Goal: Navigation & Orientation: Find specific page/section

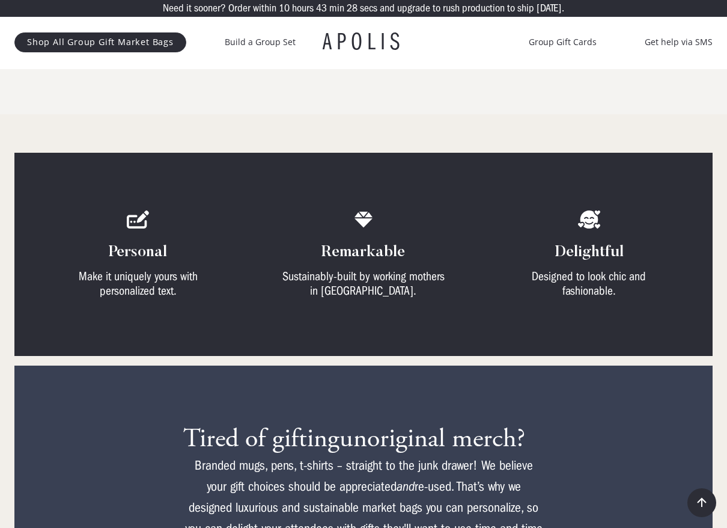
scroll to position [601, 0]
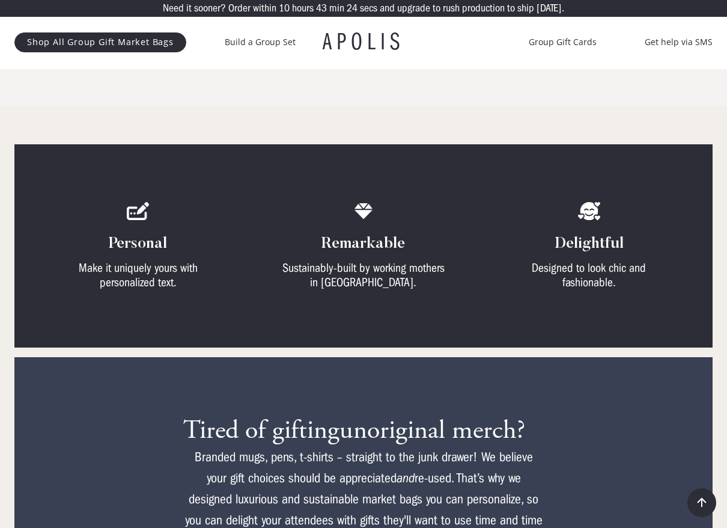
click at [135, 211] on img at bounding box center [138, 211] width 23 height 18
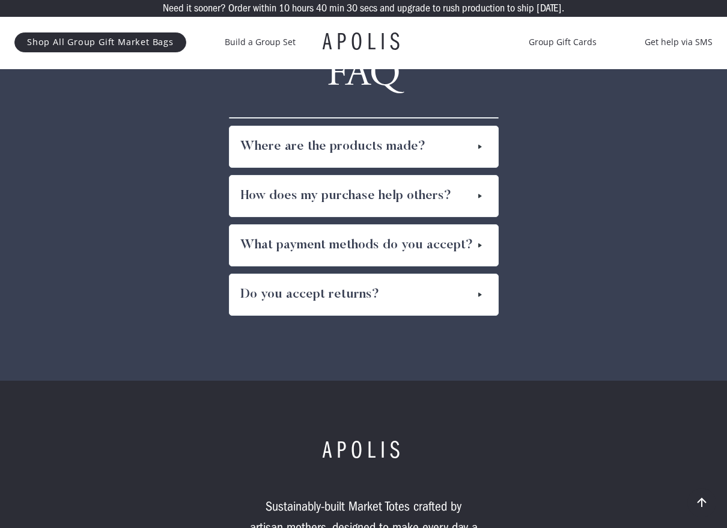
scroll to position [6551, 0]
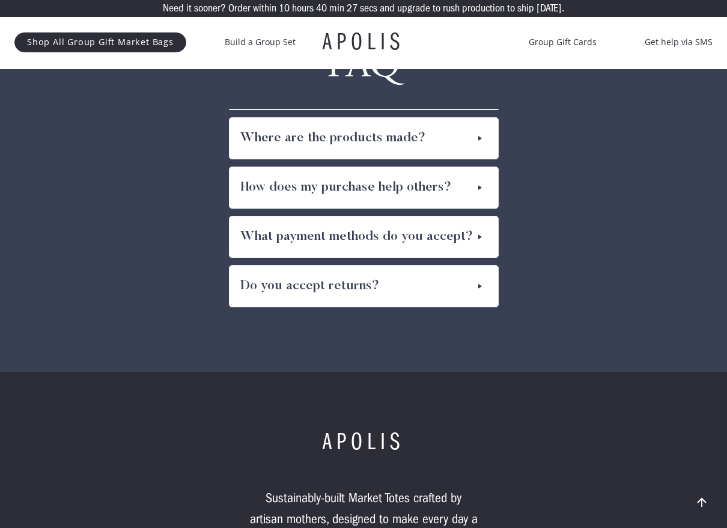
click at [482, 129] on img at bounding box center [480, 138] width 14 height 19
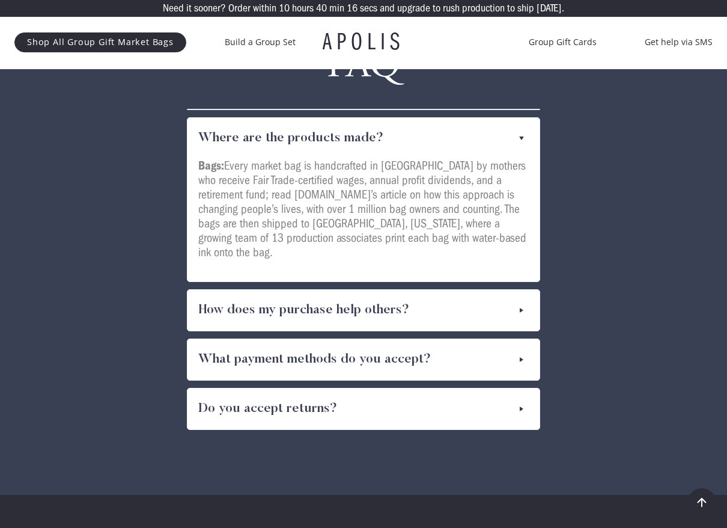
click at [519, 300] on img at bounding box center [521, 309] width 14 height 19
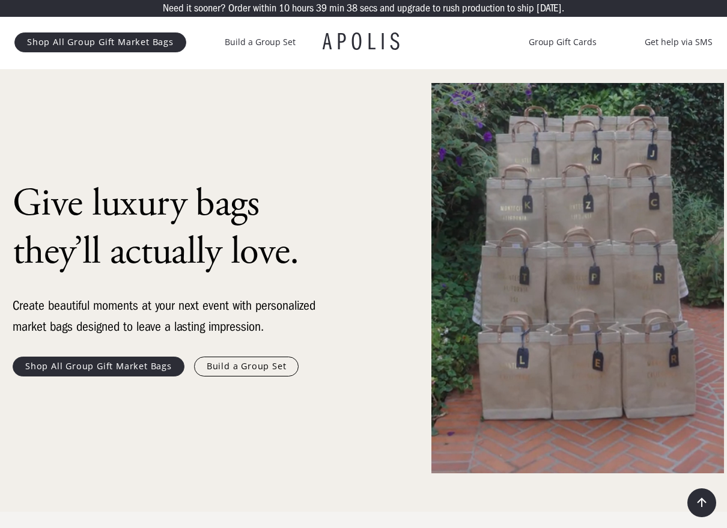
scroll to position [0, 0]
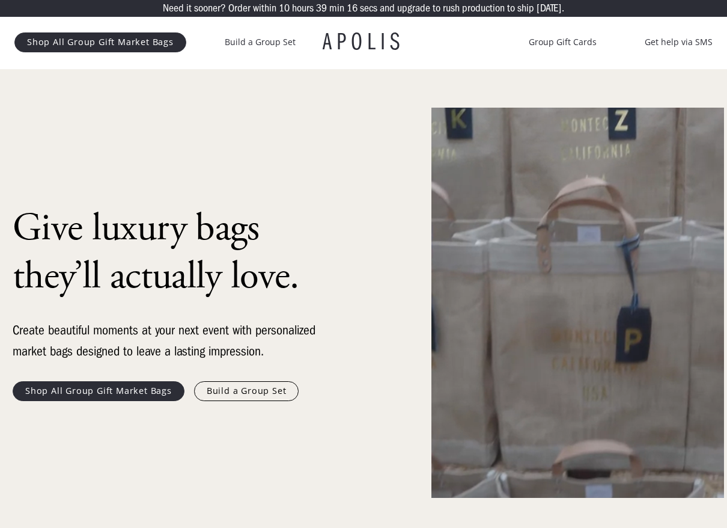
click at [84, 397] on link "Shop All Group Gift Market Bags" at bounding box center [99, 390] width 172 height 19
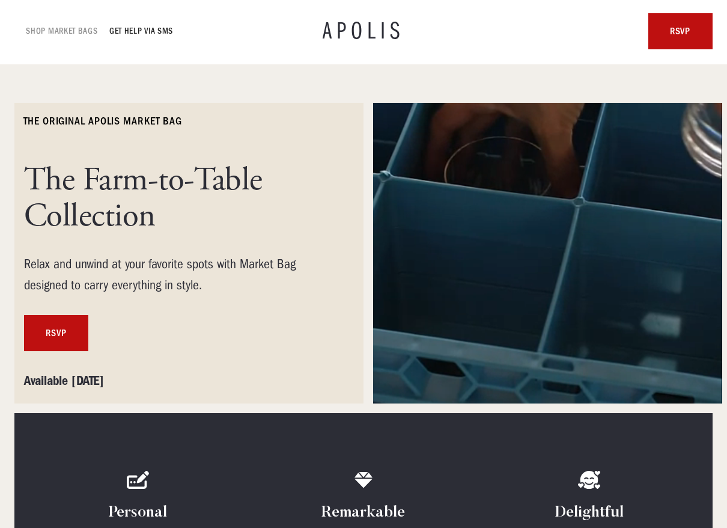
click at [50, 27] on link "Shop Market bags" at bounding box center [62, 31] width 72 height 14
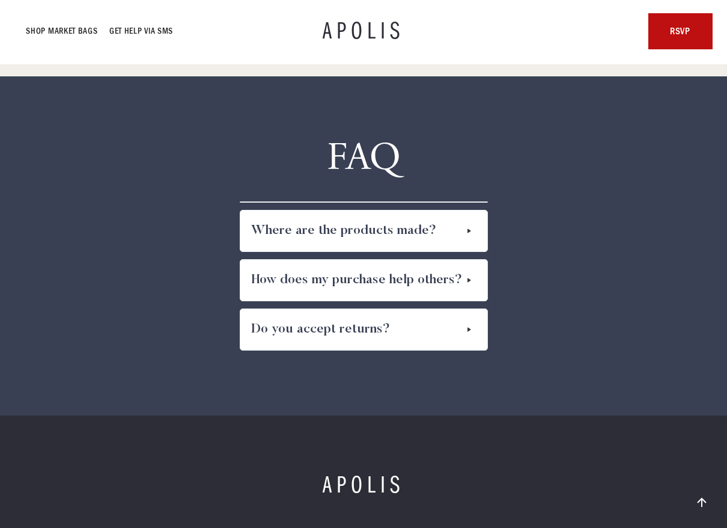
scroll to position [5926, 0]
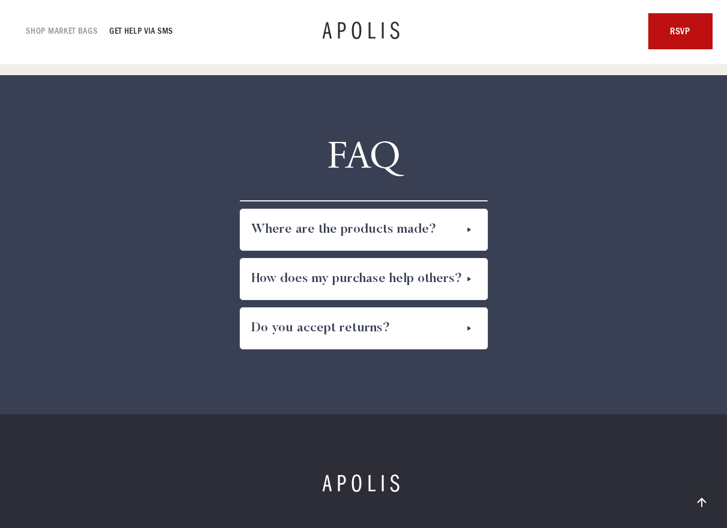
click at [55, 28] on link "Shop Market bags" at bounding box center [62, 31] width 72 height 14
